Goal: Task Accomplishment & Management: Complete application form

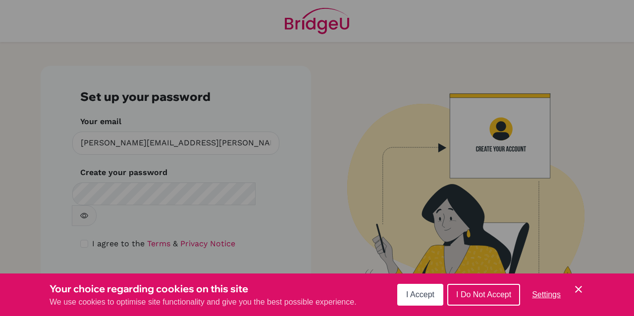
click at [422, 295] on span "I Accept" at bounding box center [420, 295] width 28 height 8
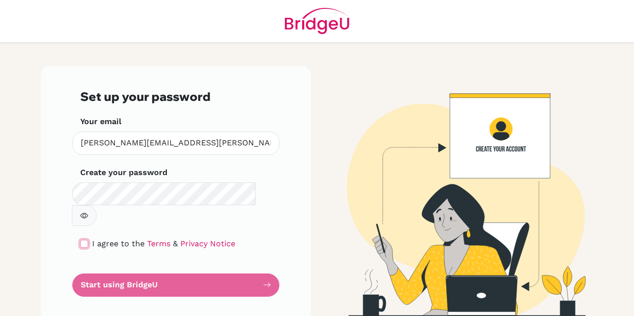
click at [82, 240] on input "checkbox" at bounding box center [84, 244] width 8 height 8
checkbox input "true"
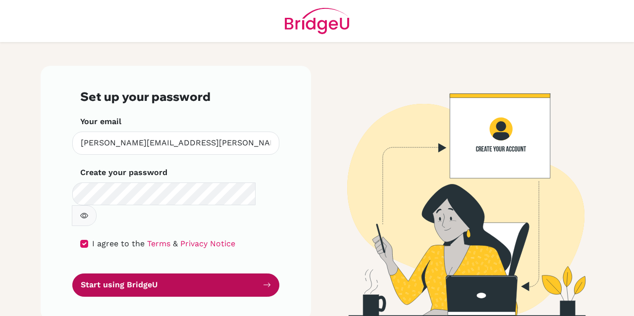
click at [147, 274] on button "Start using BridgeU" at bounding box center [175, 285] width 207 height 23
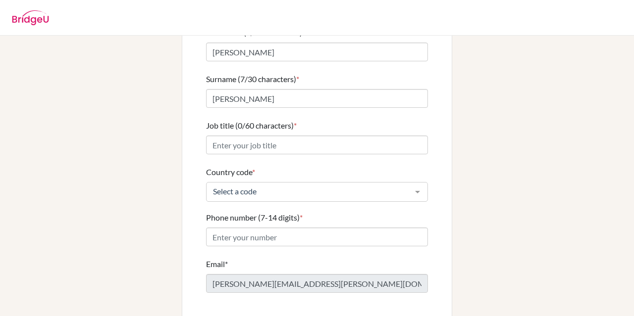
scroll to position [101, 0]
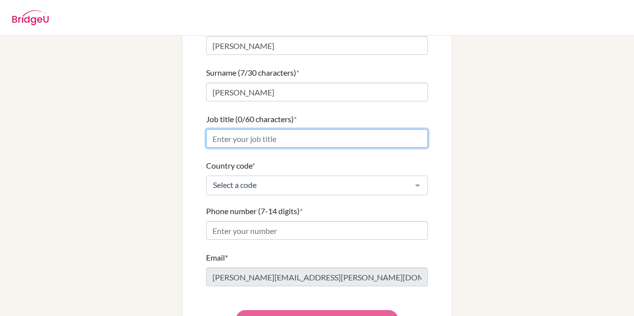
click at [216, 129] on input "Job title (0/60 characters) *" at bounding box center [317, 138] width 222 height 19
type input "Mr."
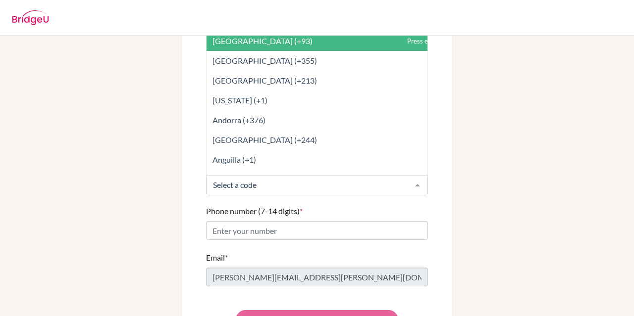
type input "c"
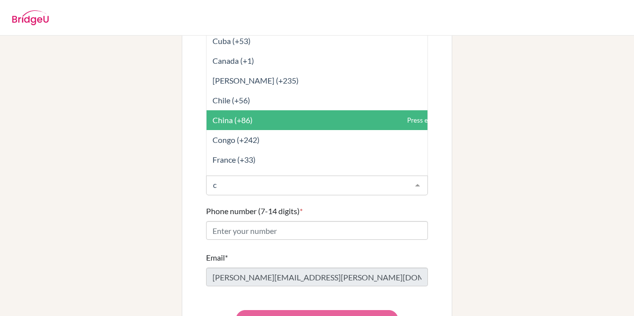
click at [221, 115] on span "China (+86)" at bounding box center [232, 119] width 40 height 9
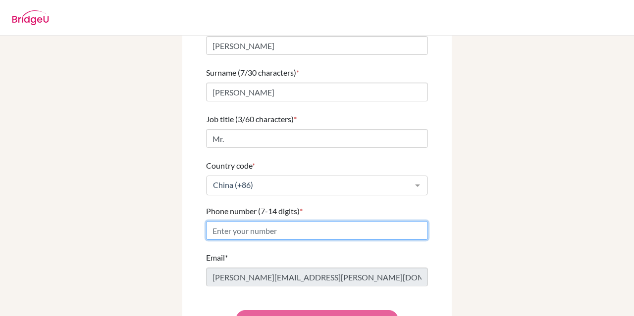
click at [220, 221] on input "Phone number (7-14 digits) *" at bounding box center [317, 230] width 222 height 19
type input "18927407824"
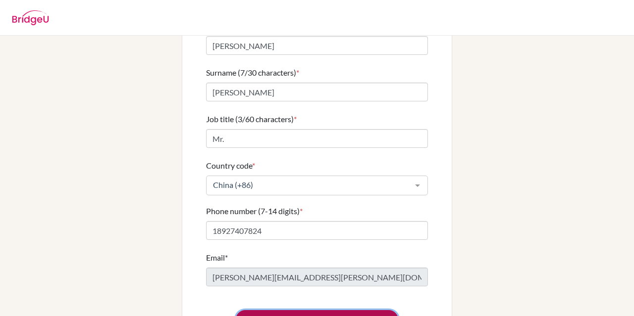
click at [309, 310] on button "Confirm details and access request list" at bounding box center [317, 319] width 162 height 19
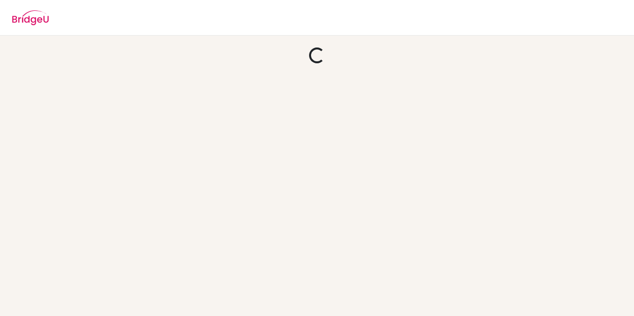
scroll to position [0, 0]
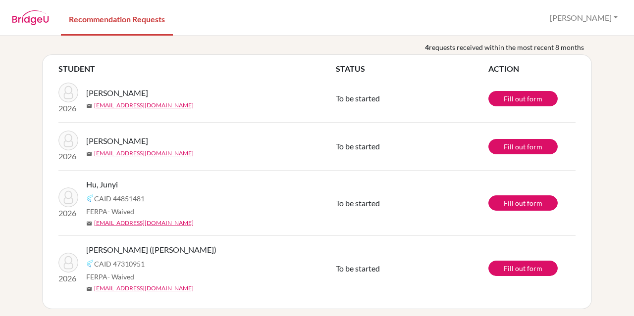
scroll to position [77, 0]
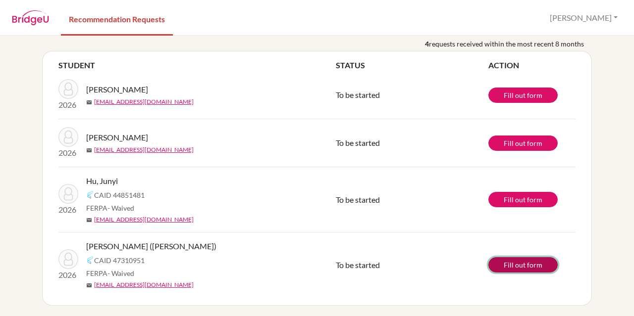
click at [510, 264] on link "Fill out form" at bounding box center [522, 264] width 69 height 15
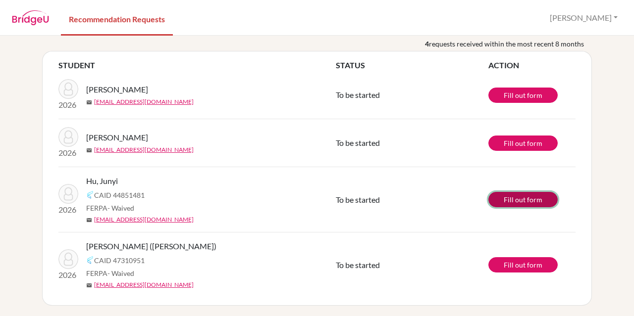
click at [512, 203] on link "Fill out form" at bounding box center [522, 199] width 69 height 15
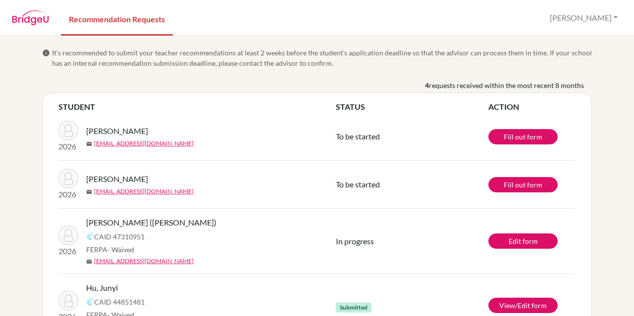
scroll to position [42, 0]
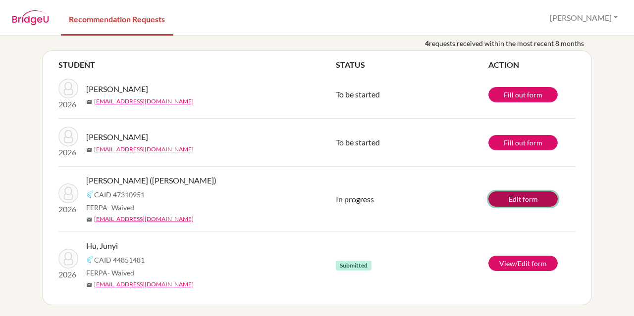
click at [507, 197] on link "Edit form" at bounding box center [522, 199] width 69 height 15
